Goal: Book appointment/travel/reservation

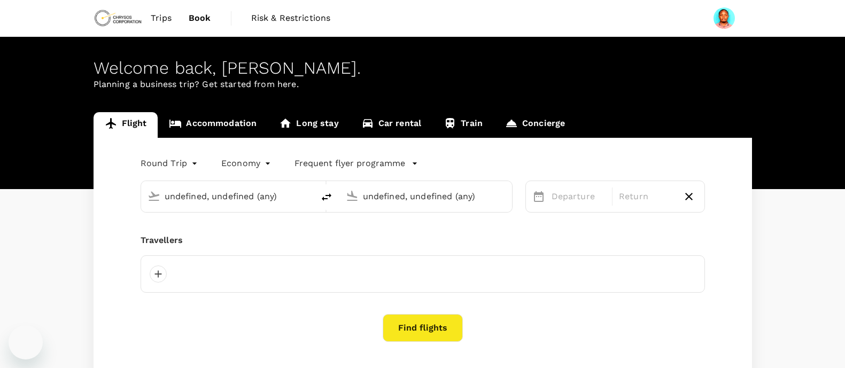
type input "[GEOGRAPHIC_DATA] (MWZ)"
type input "[PERSON_NAME] Intl (DAR)"
type input "[GEOGRAPHIC_DATA] (MWZ)"
type input "[PERSON_NAME] Intl (DAR)"
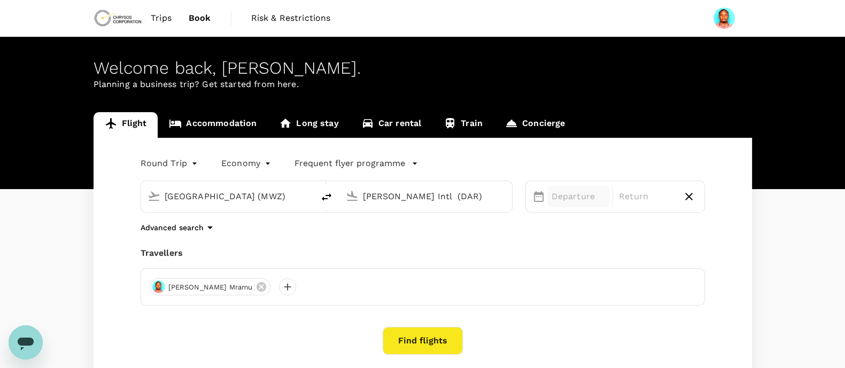
click at [584, 199] on p "Departure" at bounding box center [579, 196] width 55 height 13
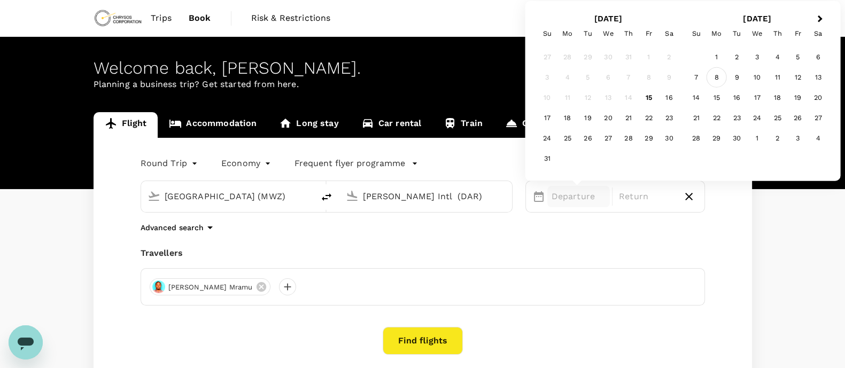
click at [716, 79] on div "8" at bounding box center [717, 77] width 20 height 20
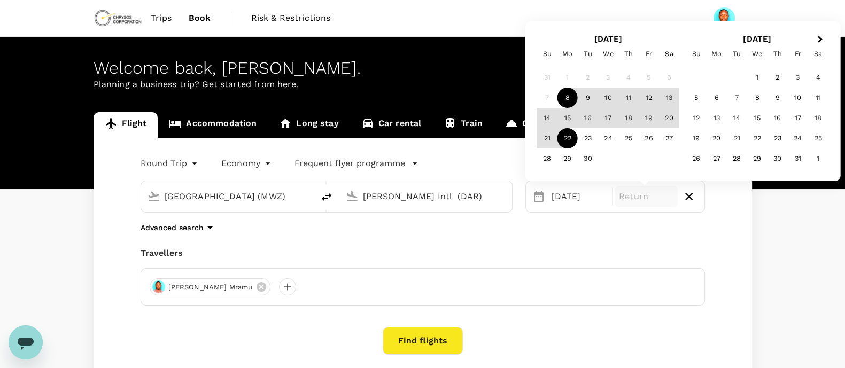
click at [573, 142] on div "22" at bounding box center [568, 138] width 20 height 20
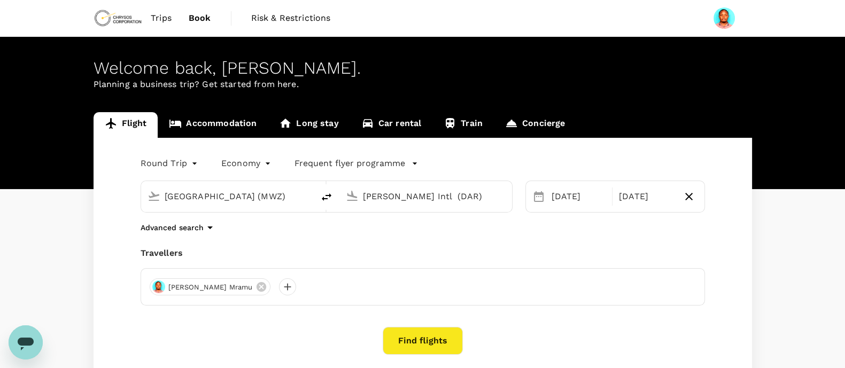
click at [444, 339] on button "Find flights" at bounding box center [423, 341] width 80 height 28
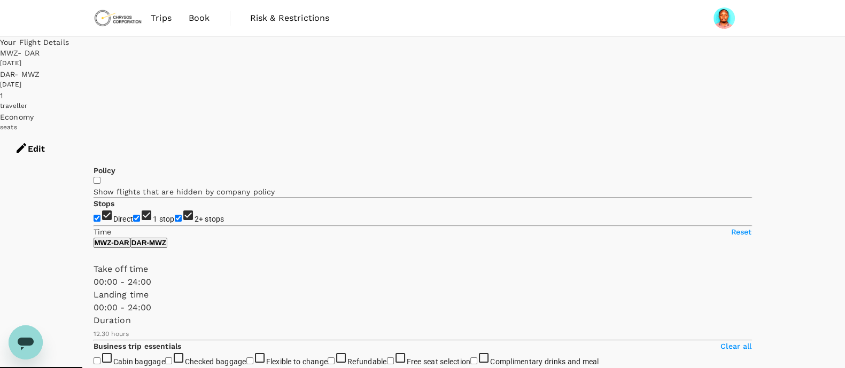
click at [133, 215] on input "1 stop" at bounding box center [136, 218] width 7 height 7
checkbox input "false"
click at [175, 216] on input "2+ stops" at bounding box center [178, 218] width 7 height 7
checkbox input "false"
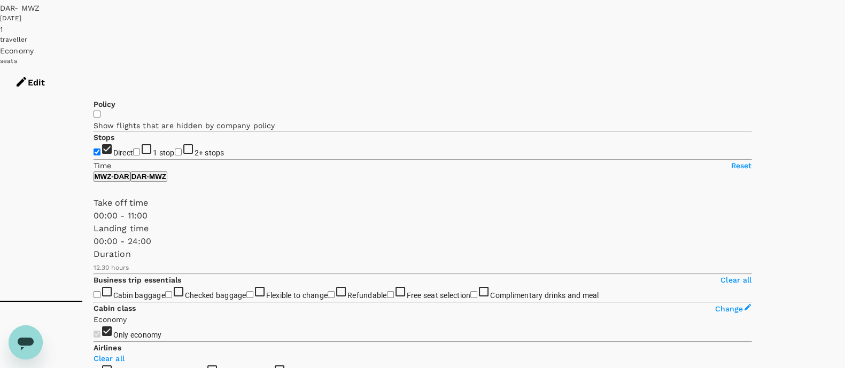
type input "630"
drag, startPoint x: 262, startPoint y: 254, endPoint x: 165, endPoint y: 258, distance: 97.4
click at [94, 222] on span at bounding box center [94, 222] width 0 height 0
click at [166, 181] on p "DAR - MWZ" at bounding box center [149, 177] width 35 height 8
type input "660"
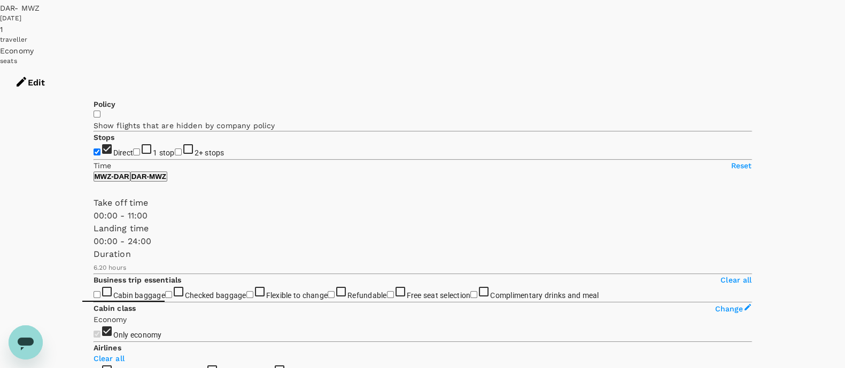
drag, startPoint x: 257, startPoint y: 253, endPoint x: 169, endPoint y: 256, distance: 87.7
click at [94, 222] on span at bounding box center [94, 222] width 0 height 0
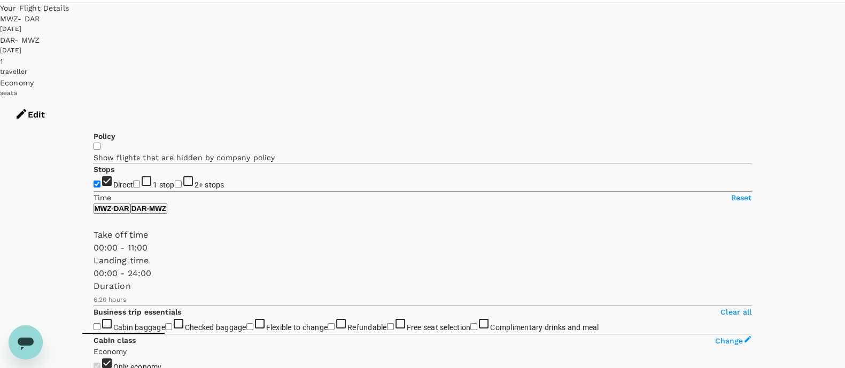
scroll to position [24, 0]
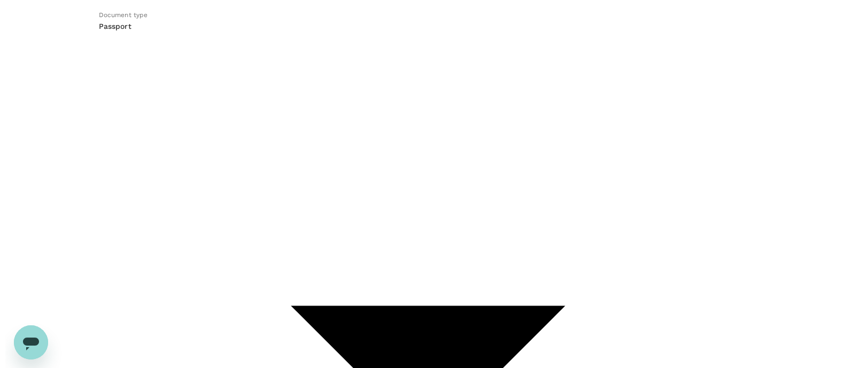
scroll to position [122, 0]
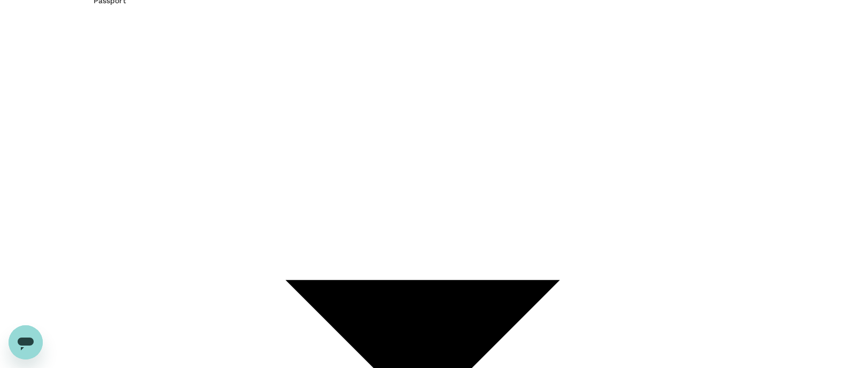
type input "9c4289b1-14a3-4119-8736-521306e5ca8f"
type textarea "Operations/Maintenance/Max031/R&R Travel."
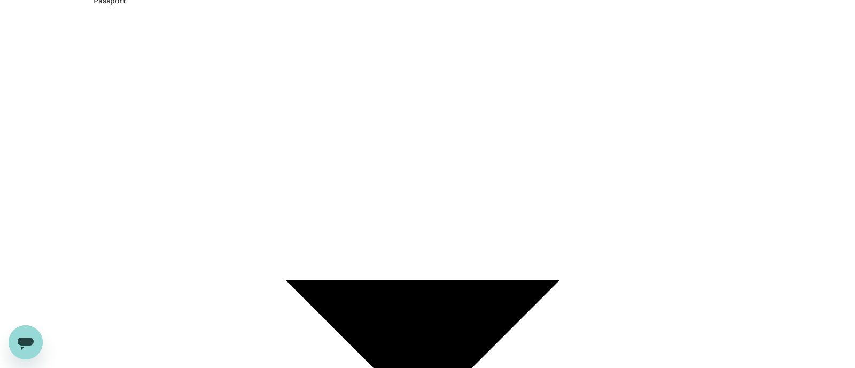
scroll to position [61, 0]
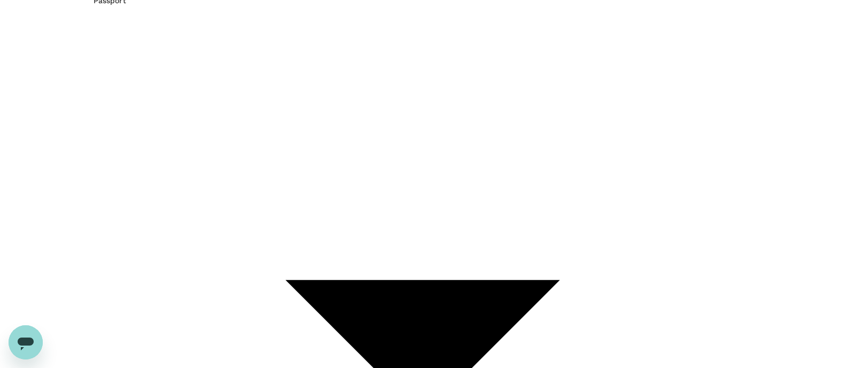
checkbox input "true"
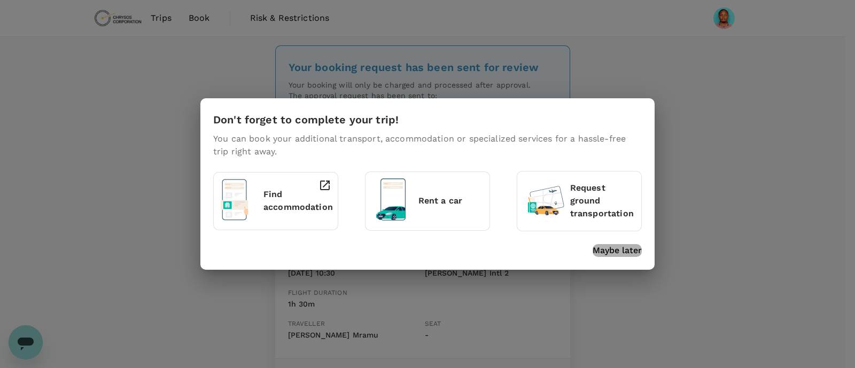
click at [607, 246] on p "Maybe later" at bounding box center [617, 250] width 49 height 13
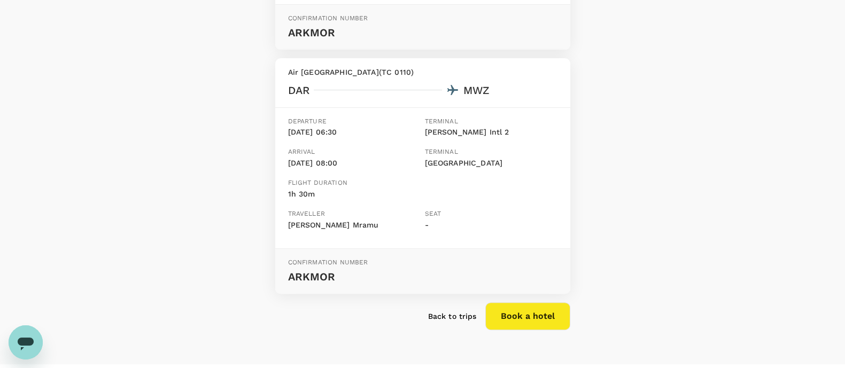
scroll to position [378, 0]
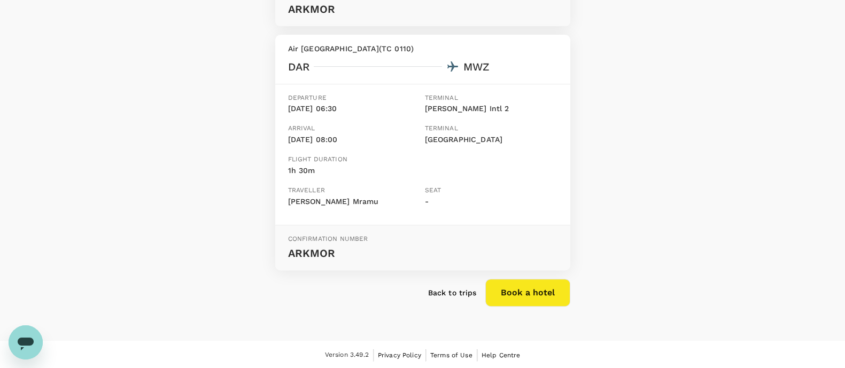
click at [448, 296] on p "Back to trips" at bounding box center [452, 293] width 49 height 11
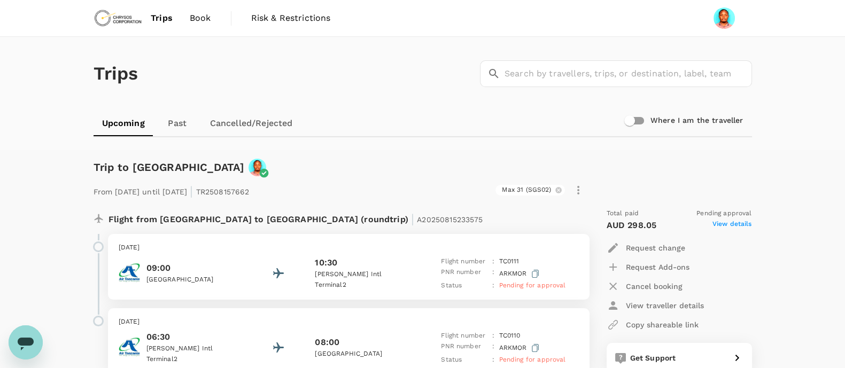
scroll to position [66, 0]
